Goal: Task Accomplishment & Management: Manage account settings

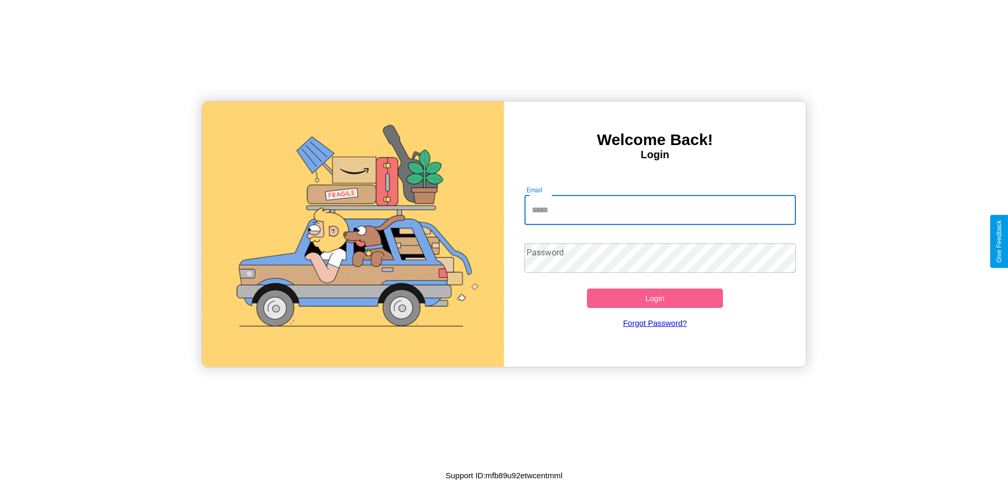
click at [660, 210] on input "Email" at bounding box center [661, 209] width 272 height 29
type input "**********"
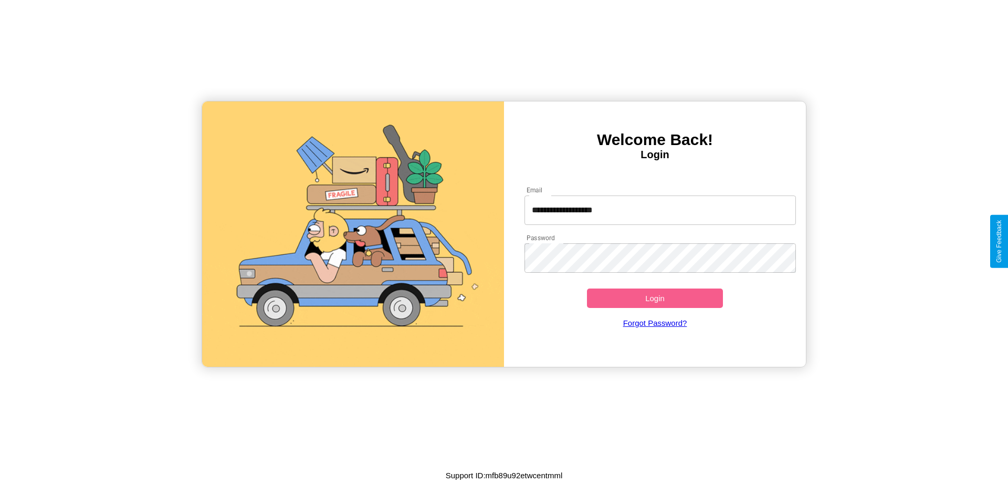
click at [655, 298] on button "Login" at bounding box center [655, 297] width 136 height 19
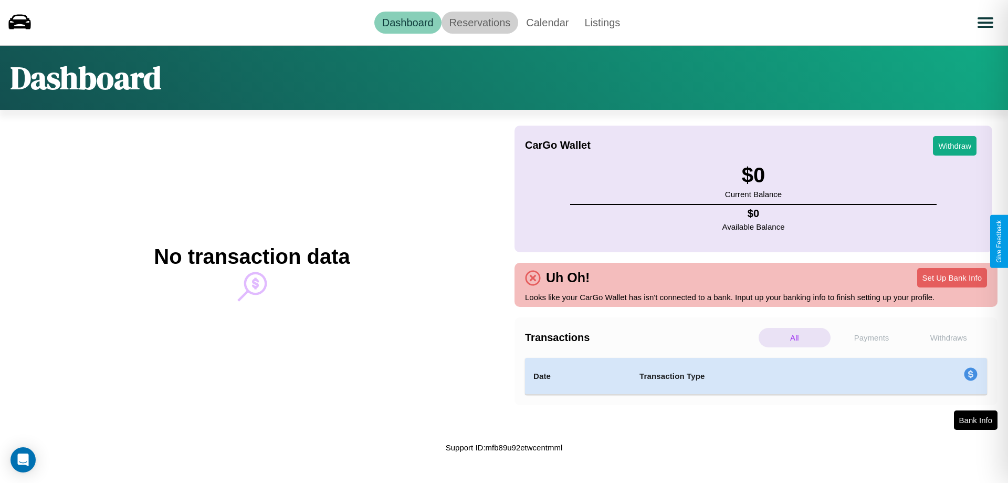
click at [479, 22] on link "Reservations" at bounding box center [480, 23] width 77 height 22
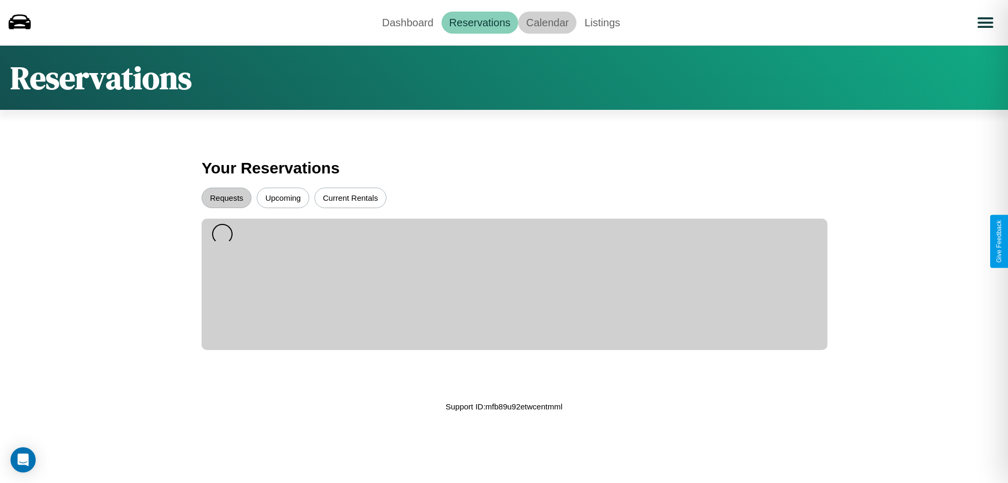
click at [547, 22] on link "Calendar" at bounding box center [547, 23] width 58 height 22
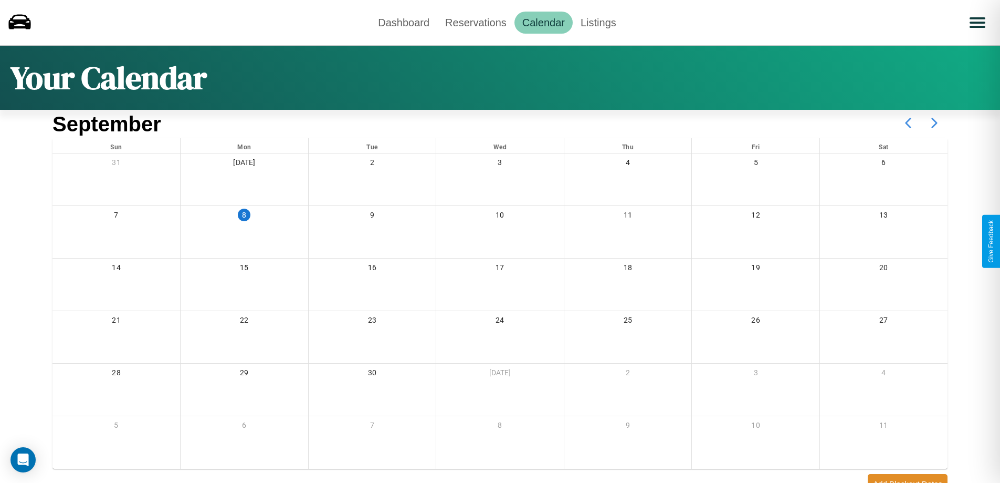
click at [935, 123] on icon at bounding box center [935, 123] width 26 height 26
click at [404, 22] on link "Dashboard" at bounding box center [403, 23] width 67 height 22
